Goal: Task Accomplishment & Management: Manage account settings

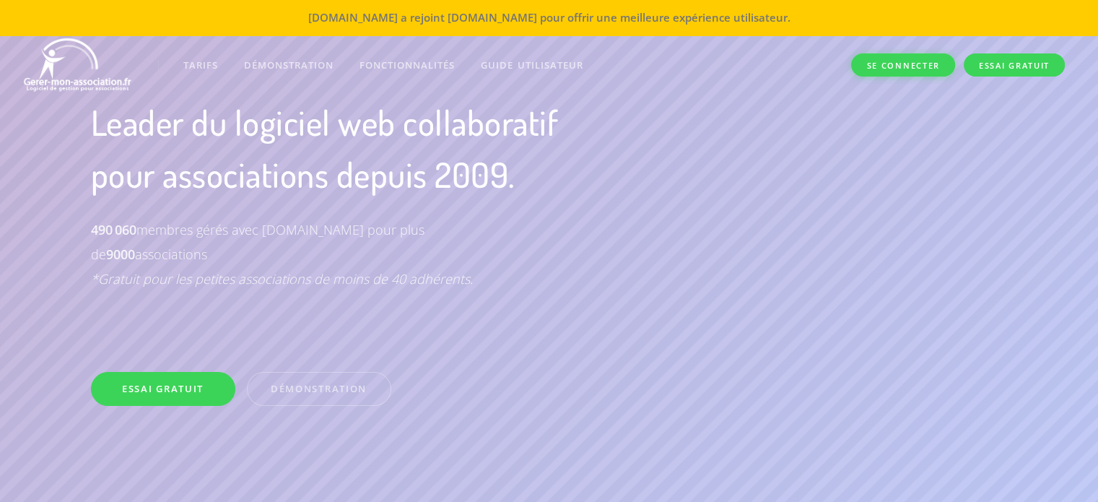
click at [904, 66] on link "Se connecter" at bounding box center [902, 65] width 103 height 24
click at [896, 68] on link "Se connecter" at bounding box center [902, 65] width 103 height 24
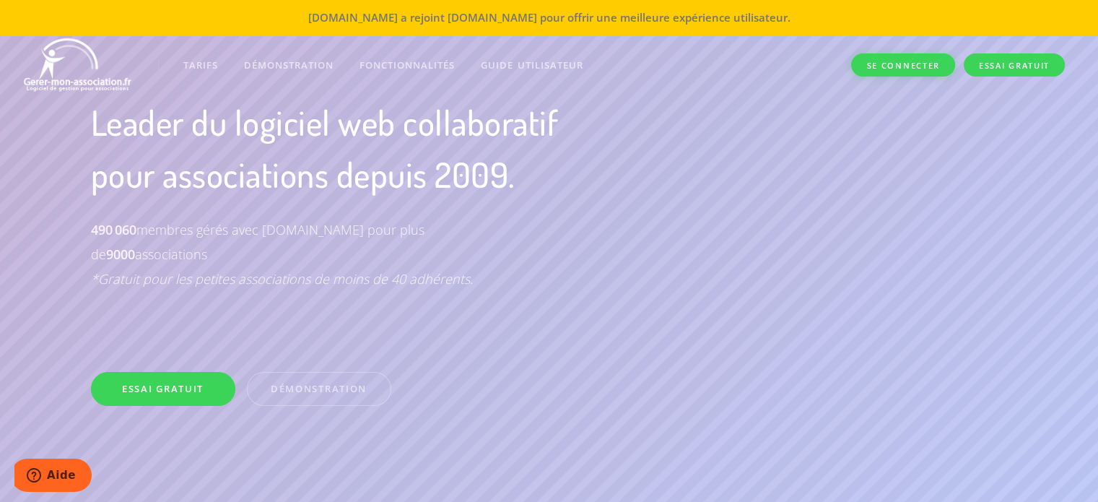
click at [896, 68] on link "Se connecter" at bounding box center [902, 65] width 103 height 24
click at [901, 65] on link "Se connecter" at bounding box center [902, 65] width 103 height 24
click at [904, 60] on link "Se connecter" at bounding box center [902, 65] width 103 height 24
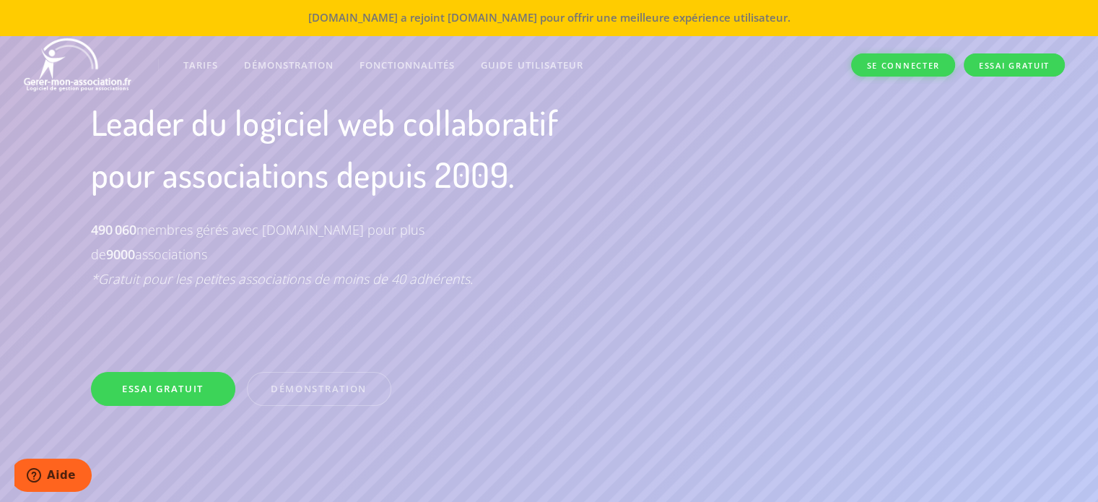
click at [904, 60] on link "Se connecter" at bounding box center [902, 65] width 103 height 24
click at [878, 65] on link "Se connecter" at bounding box center [902, 65] width 103 height 24
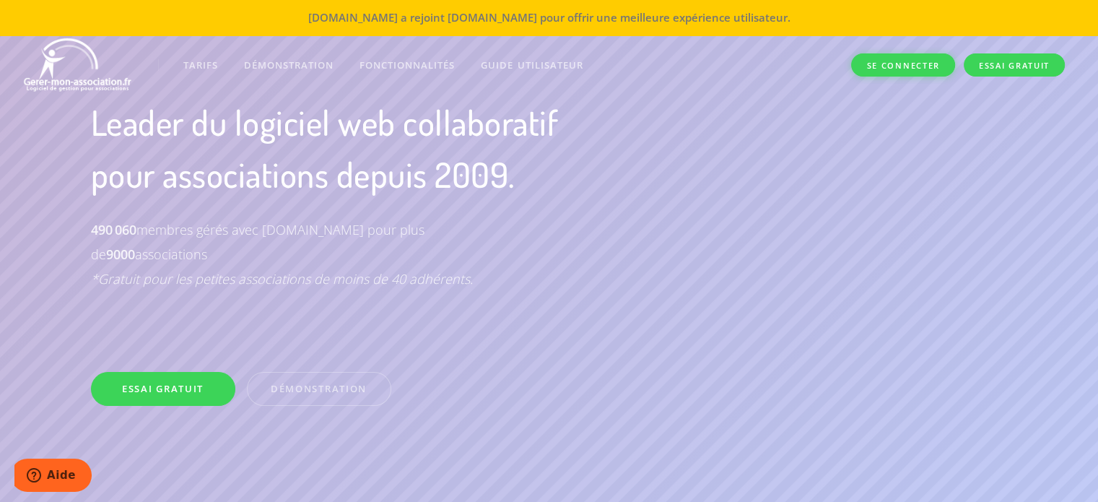
click at [878, 65] on link "Se connecter" at bounding box center [902, 65] width 103 height 24
click at [912, 65] on link "Se connecter" at bounding box center [902, 65] width 103 height 24
